Goal: Information Seeking & Learning: Check status

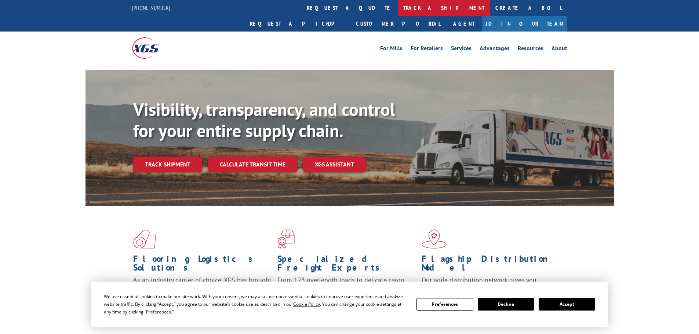
click at [398, 8] on link "track a shipment" at bounding box center [444, 8] width 92 height 16
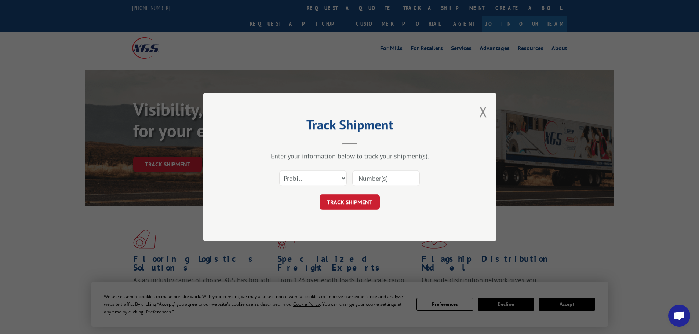
click at [320, 170] on div "Select category... Probill BOL PO" at bounding box center [350, 178] width 220 height 24
click at [320, 177] on select "Select category... Probill BOL PO" at bounding box center [313, 178] width 68 height 15
select select "bol"
click at [279, 171] on select "Select category... Probill BOL PO" at bounding box center [313, 178] width 68 height 15
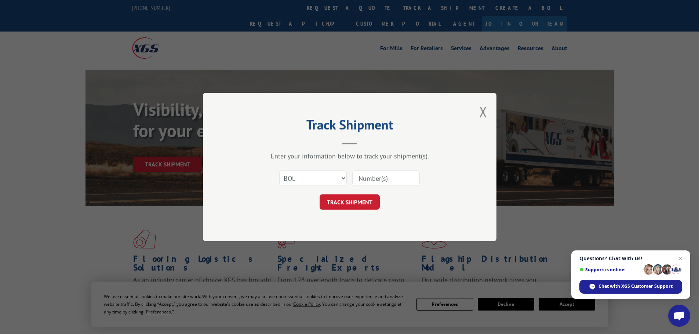
click at [379, 171] on input at bounding box center [386, 178] width 68 height 15
paste input "5179970"
type input "5179970"
click at [357, 203] on button "TRACK SHIPMENT" at bounding box center [350, 202] width 60 height 15
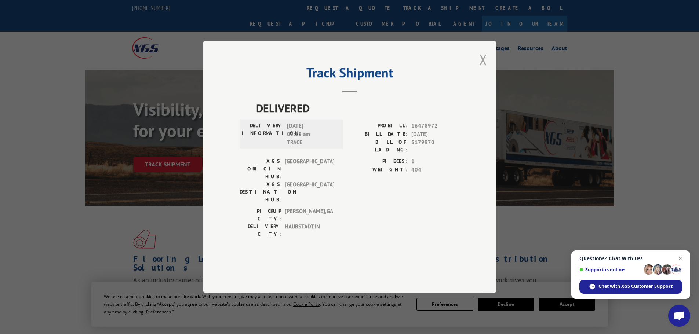
click at [483, 69] on button "Close modal" at bounding box center [483, 59] width 8 height 19
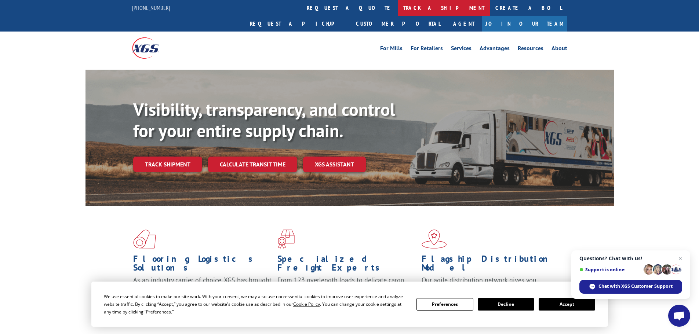
click at [398, 7] on link "track a shipment" at bounding box center [444, 8] width 92 height 16
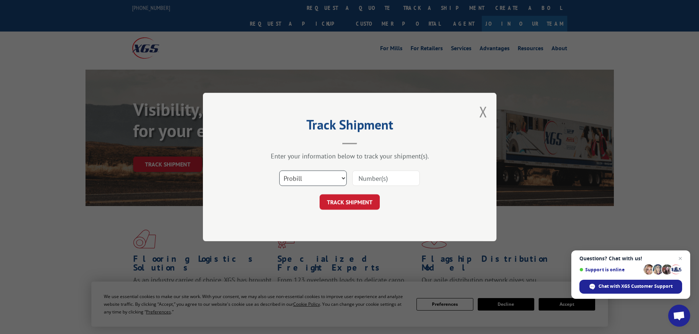
click at [314, 182] on select "Select category... Probill BOL PO" at bounding box center [313, 178] width 68 height 15
select select "bol"
click at [279, 171] on select "Select category... Probill BOL PO" at bounding box center [313, 178] width 68 height 15
click at [374, 181] on input at bounding box center [386, 178] width 68 height 15
paste input "440889"
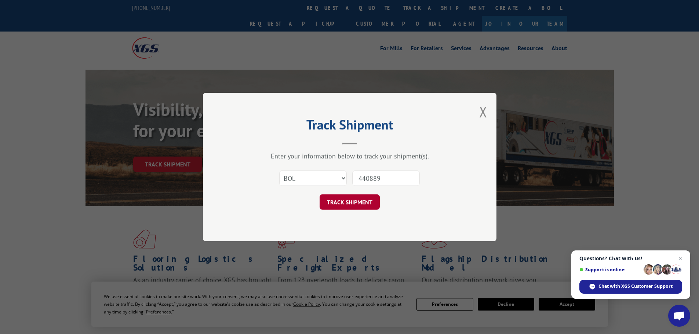
type input "440889"
click at [351, 201] on button "TRACK SHIPMENT" at bounding box center [350, 202] width 60 height 15
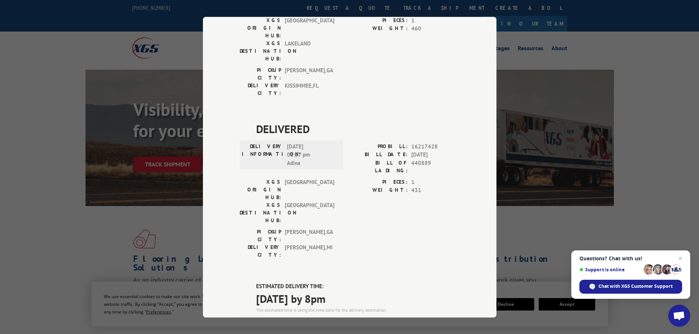
scroll to position [507, 0]
